Goal: Navigation & Orientation: Find specific page/section

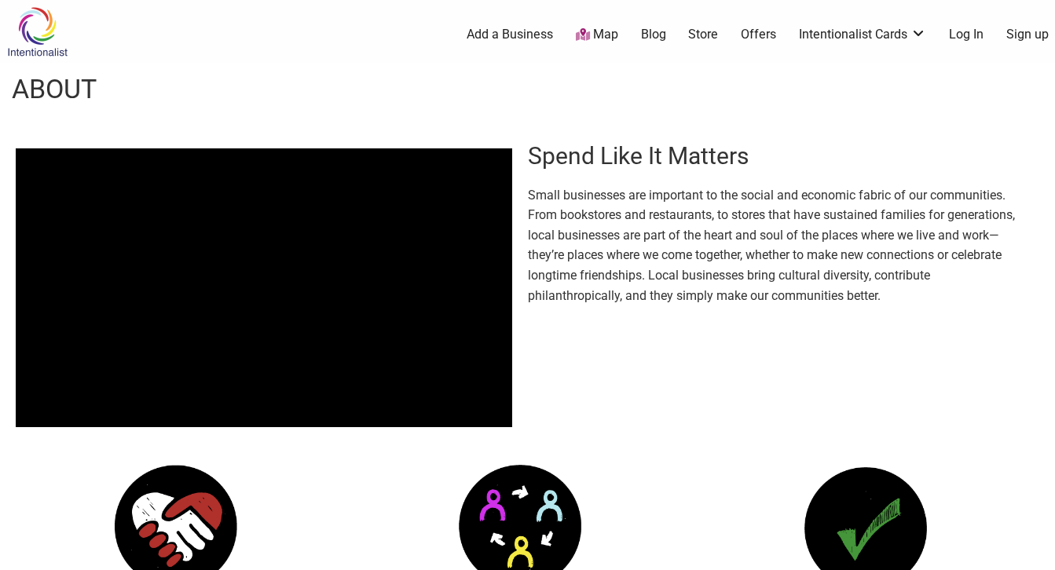
click at [596, 34] on link "Map" at bounding box center [597, 35] width 42 height 18
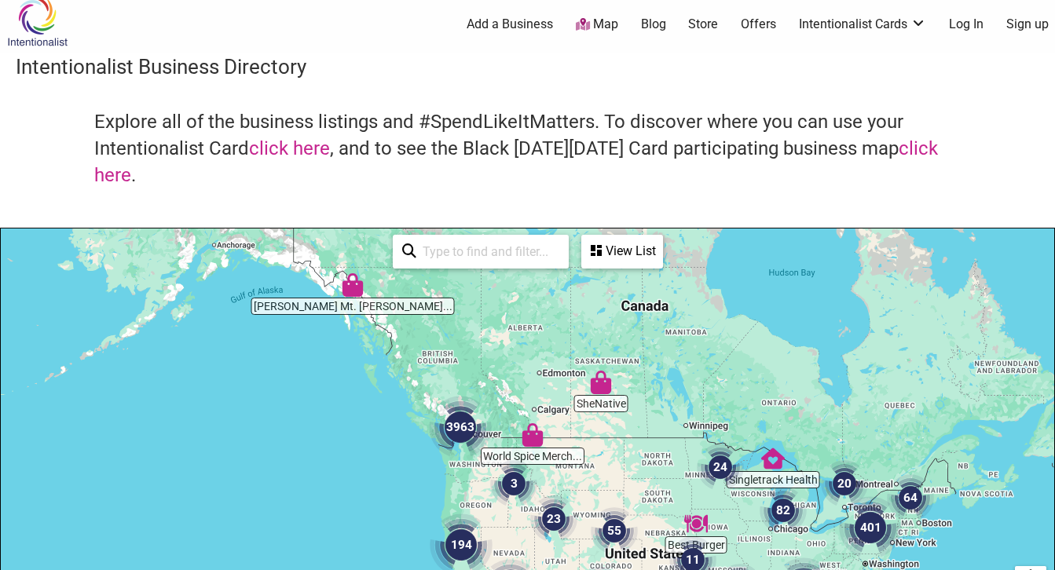
scroll to position [26, 0]
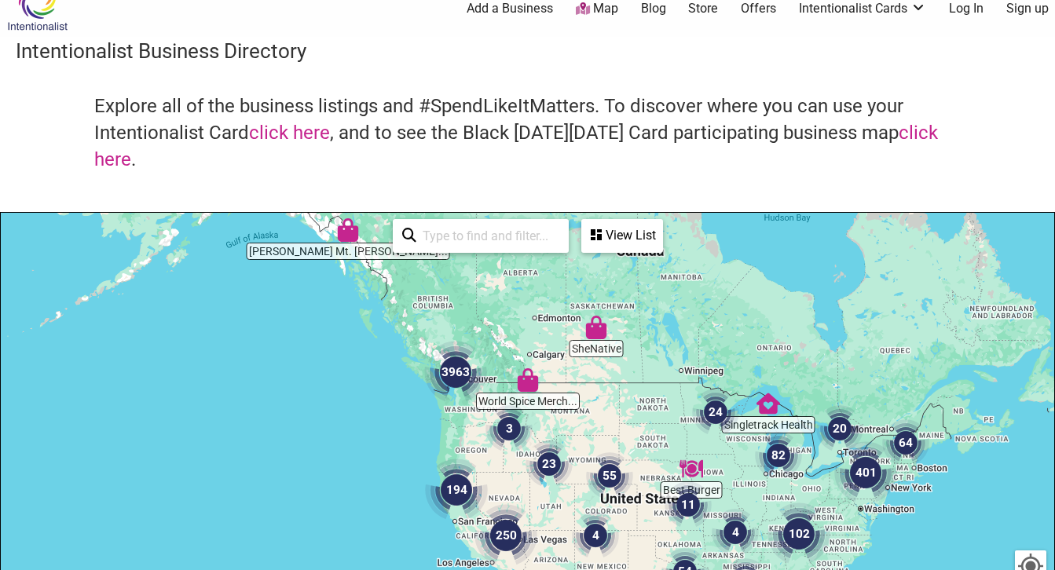
drag, startPoint x: 412, startPoint y: 318, endPoint x: 396, endPoint y: 259, distance: 61.2
click at [396, 259] on div at bounding box center [528, 518] width 1054 height 611
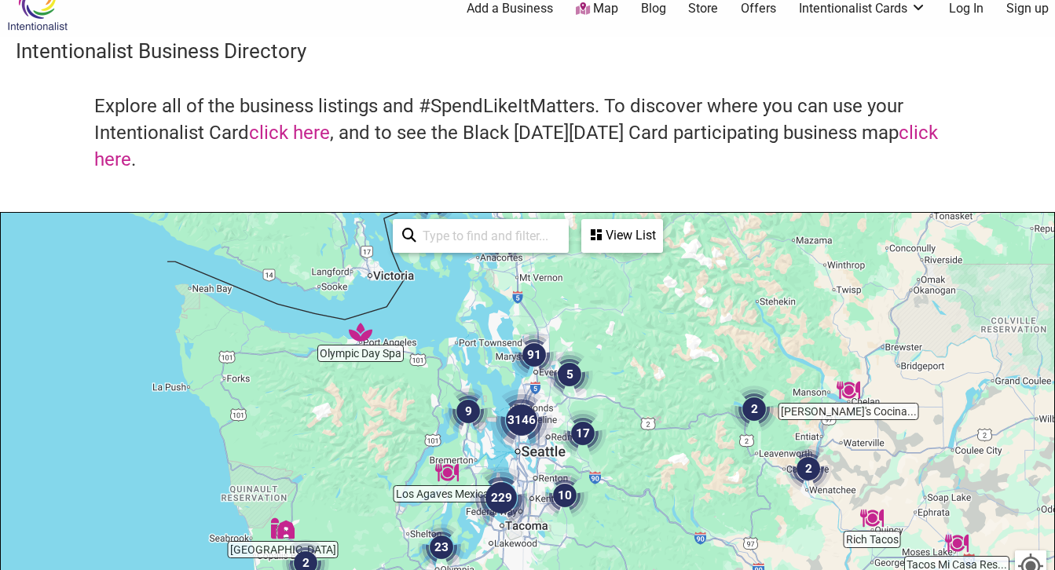
click at [524, 423] on img "3146" at bounding box center [521, 420] width 63 height 63
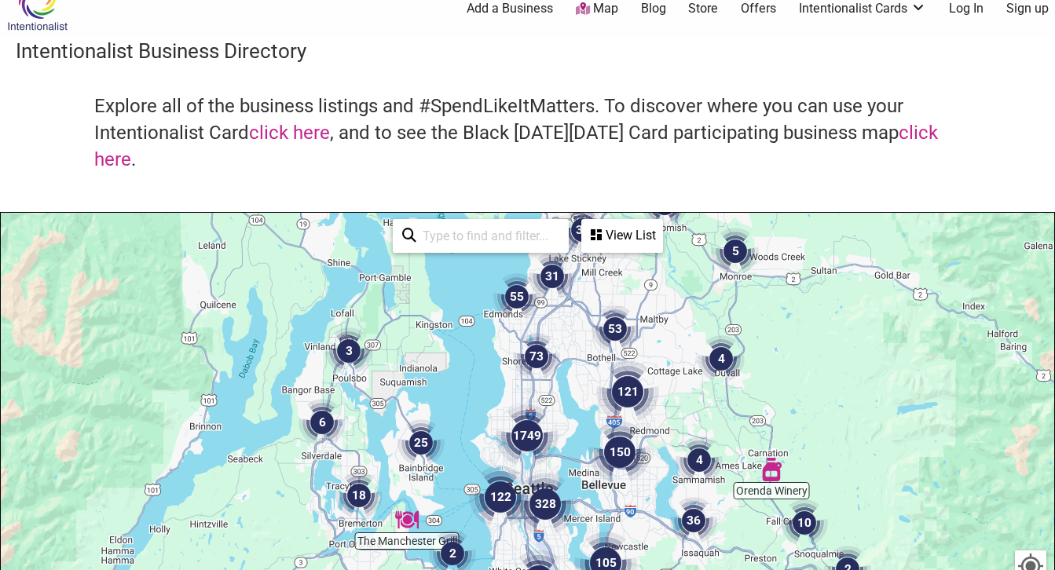
click at [530, 437] on img "1749" at bounding box center [527, 436] width 63 height 63
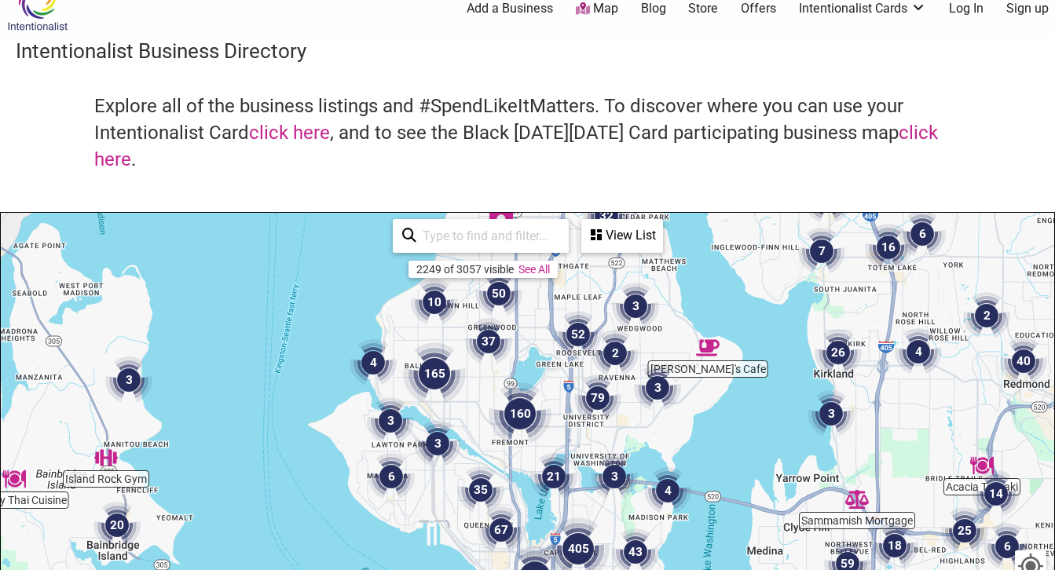
drag, startPoint x: 640, startPoint y: 546, endPoint x: 639, endPoint y: 370, distance: 176.0
click at [639, 370] on div "To navigate, press the arrow keys." at bounding box center [528, 518] width 1054 height 611
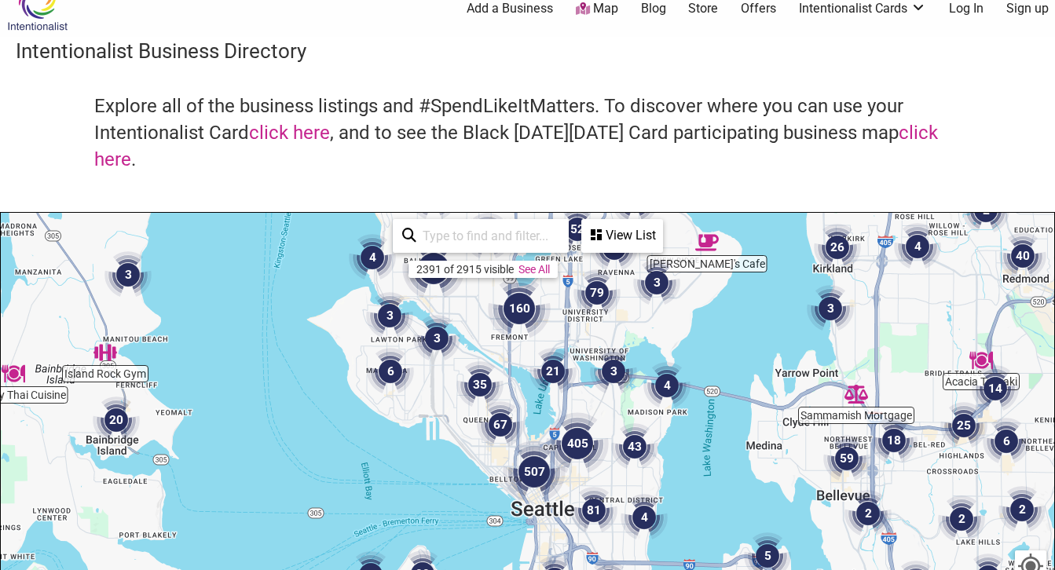
click at [557, 411] on div "To navigate, press the arrow keys." at bounding box center [528, 518] width 1054 height 611
click at [534, 471] on img "507" at bounding box center [534, 472] width 63 height 63
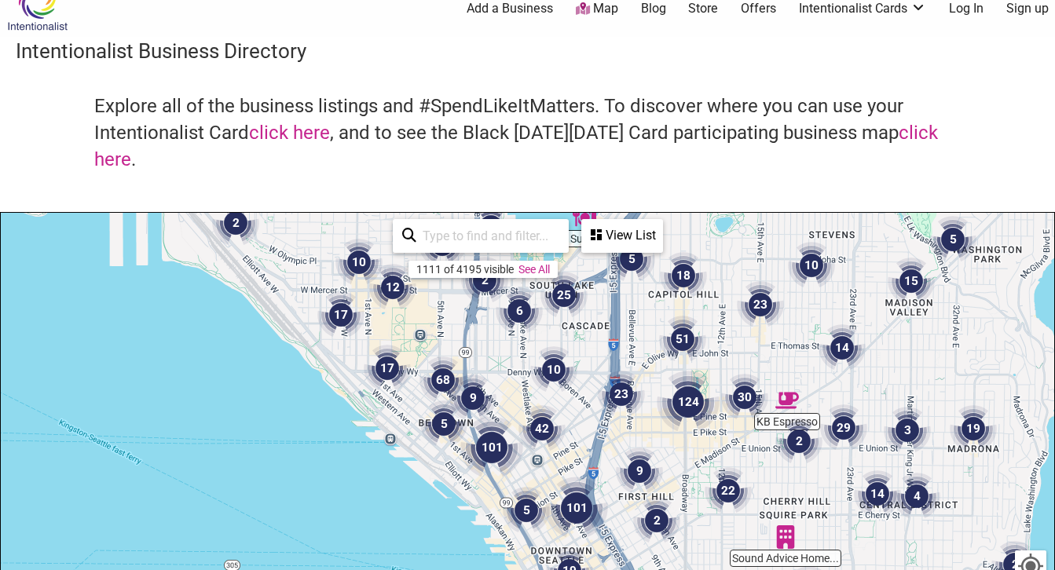
click at [555, 367] on img "10" at bounding box center [553, 369] width 47 height 47
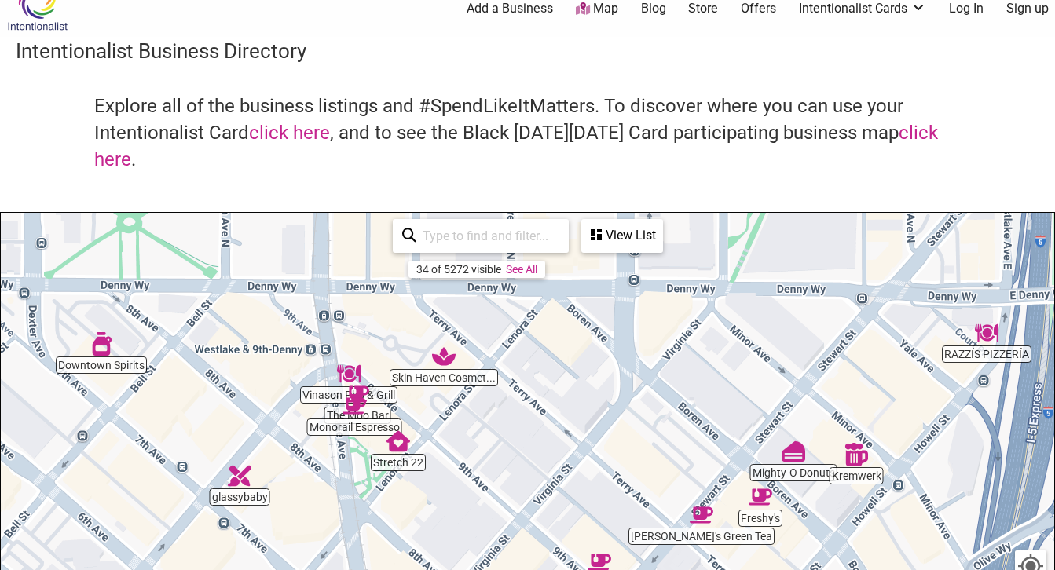
drag, startPoint x: 397, startPoint y: 482, endPoint x: 478, endPoint y: 431, distance: 96.8
click at [478, 431] on div "To navigate, press the arrow keys." at bounding box center [528, 518] width 1054 height 611
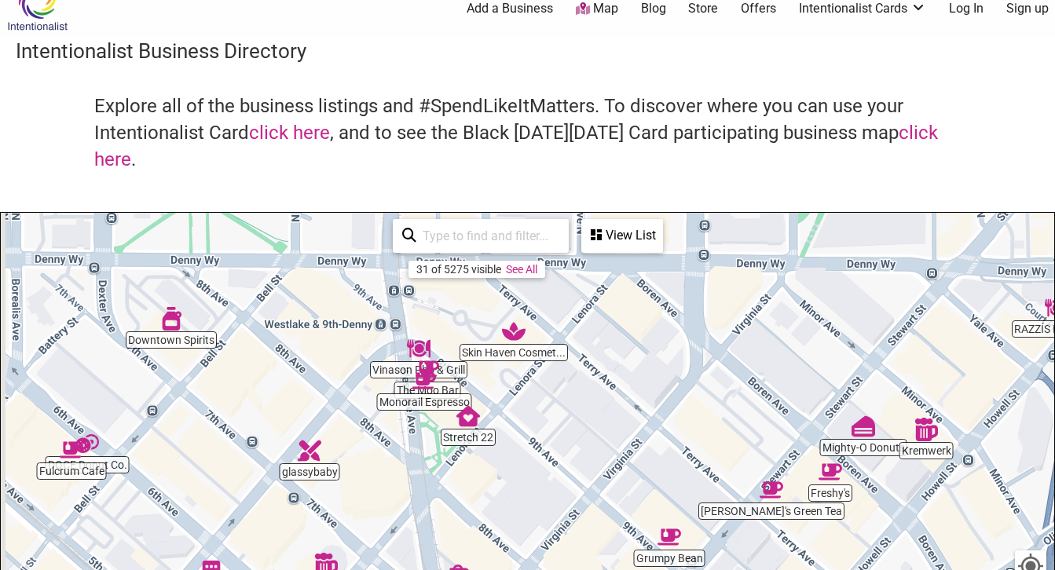
drag, startPoint x: 466, startPoint y: 438, endPoint x: 535, endPoint y: 417, distance: 72.3
click at [535, 417] on div "To navigate, press the arrow keys." at bounding box center [528, 518] width 1054 height 611
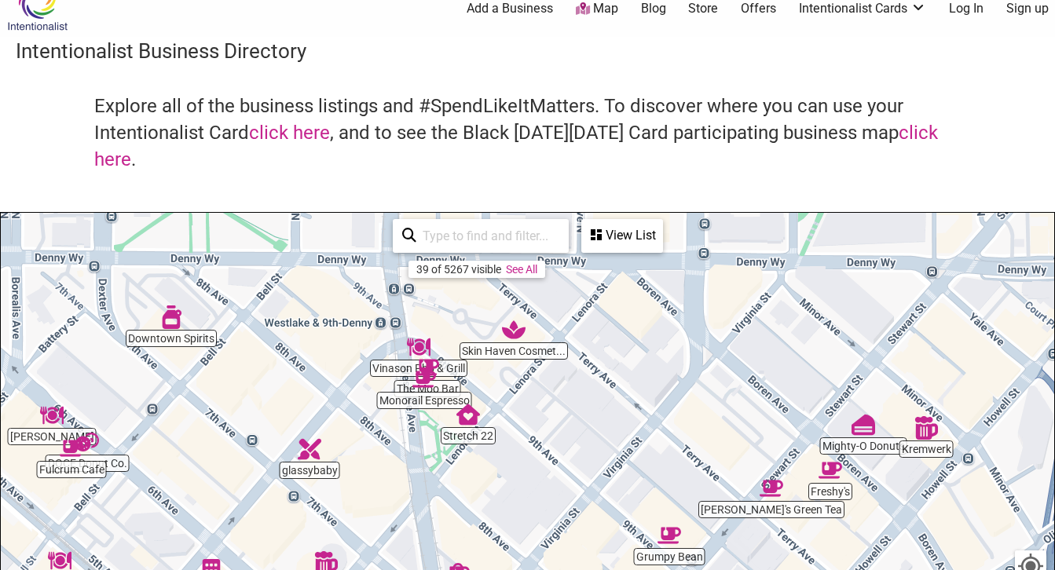
click at [517, 10] on link "Add a Business" at bounding box center [510, 8] width 86 height 17
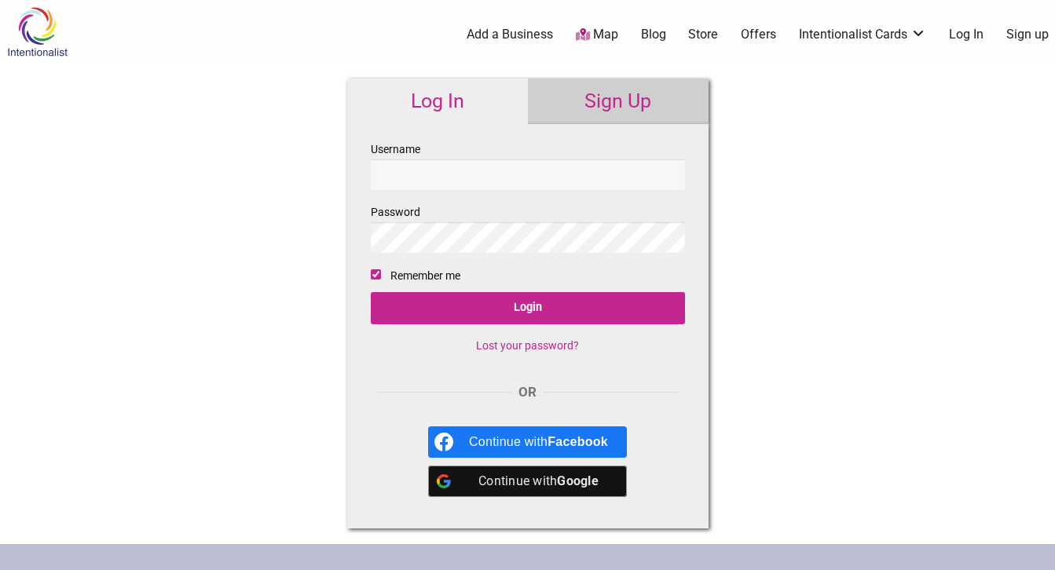
click at [662, 32] on link "Blog" at bounding box center [653, 34] width 25 height 17
